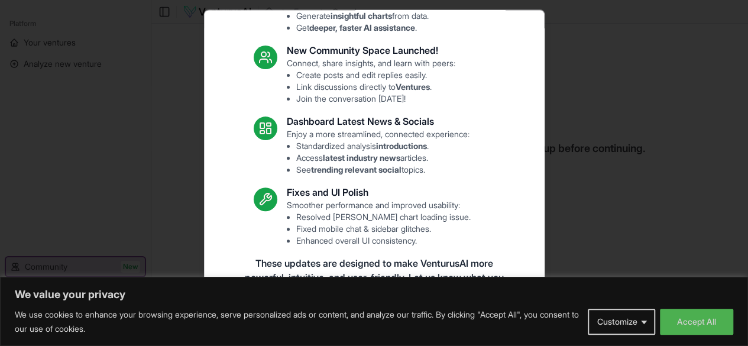
scroll to position [147, 0]
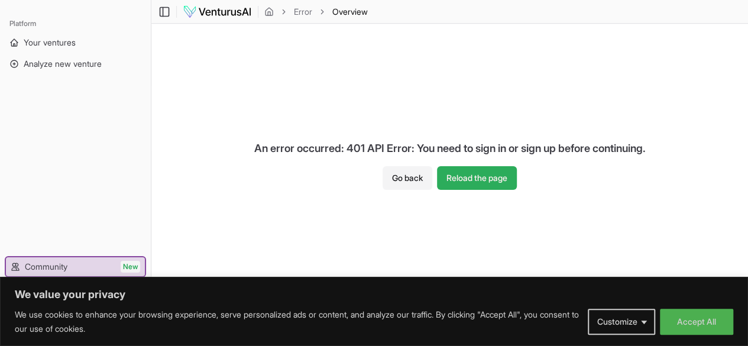
click at [477, 174] on button "Reload the page" at bounding box center [477, 178] width 80 height 24
click at [404, 171] on button "Go back" at bounding box center [407, 178] width 50 height 24
click at [637, 324] on button "Customize" at bounding box center [620, 321] width 67 height 26
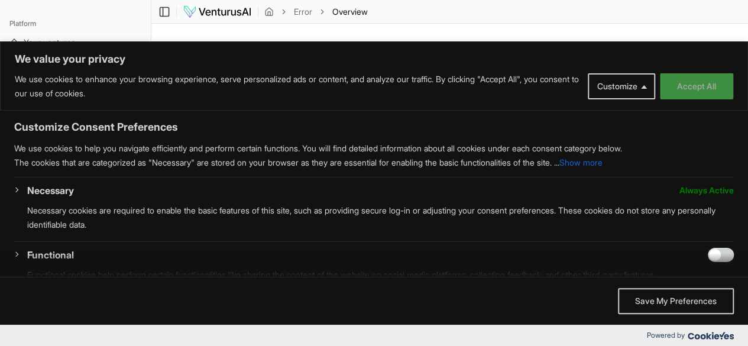
click at [685, 92] on button "Accept All" at bounding box center [695, 86] width 73 height 26
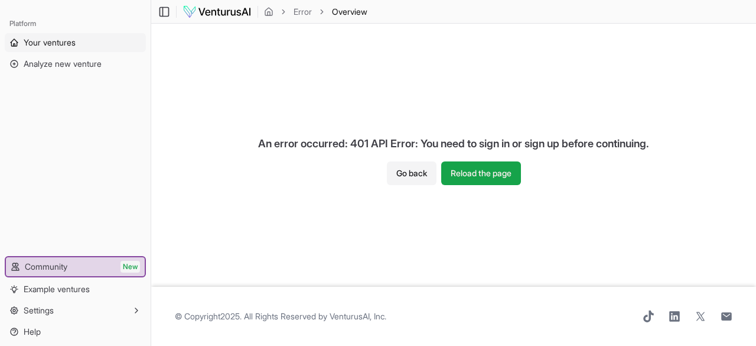
click at [46, 41] on span "Your ventures" at bounding box center [50, 43] width 52 height 12
click at [209, 12] on img at bounding box center [217, 12] width 69 height 14
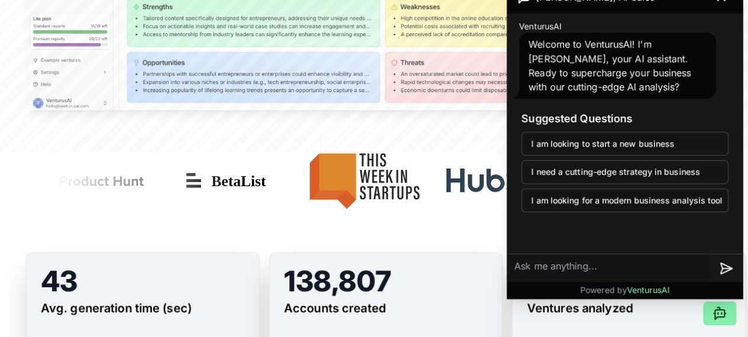
scroll to position [709, 0]
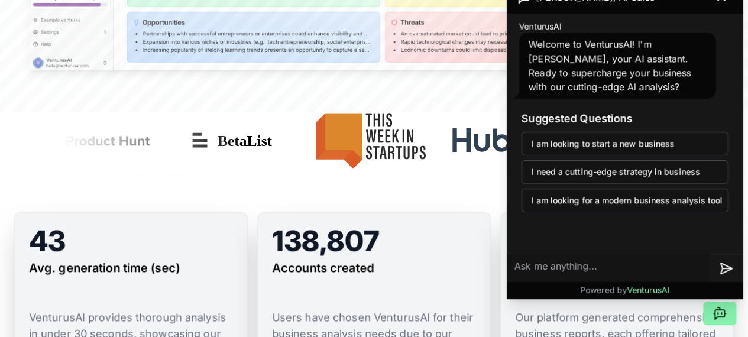
click at [453, 214] on div "43 Avg. generation time (sec) VenturusAI provides thorough analysis in under 30…" at bounding box center [374, 310] width 748 height 273
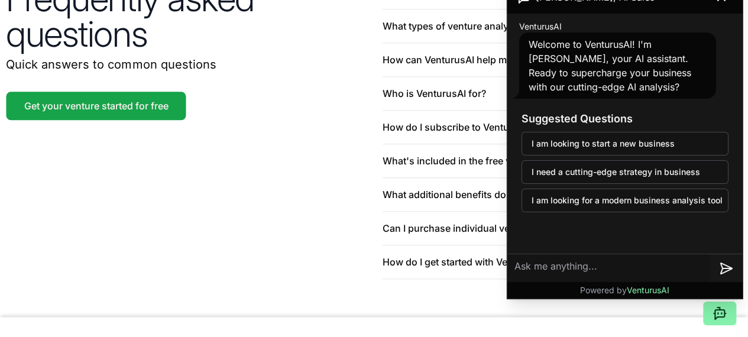
scroll to position [2895, 0]
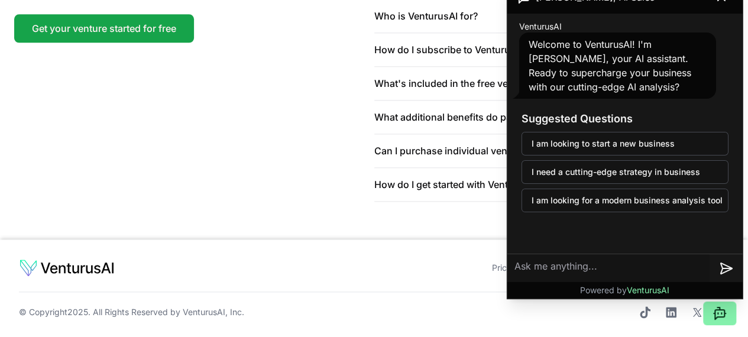
click at [639, 308] on div "Pricing Terms and conditions Privacy policy Contact © Copyright 2025 . All Righ…" at bounding box center [374, 288] width 710 height 60
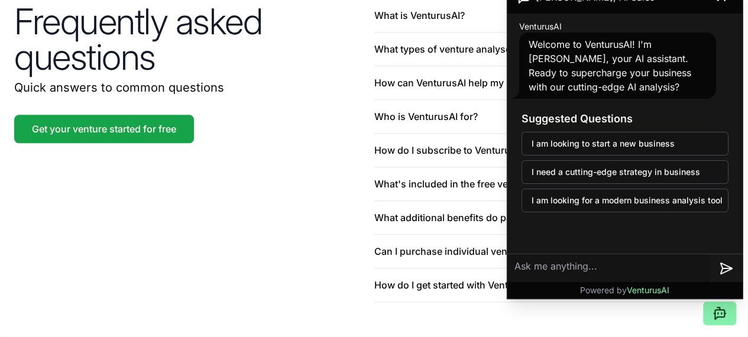
scroll to position [2600, 0]
